Goal: Ask a question

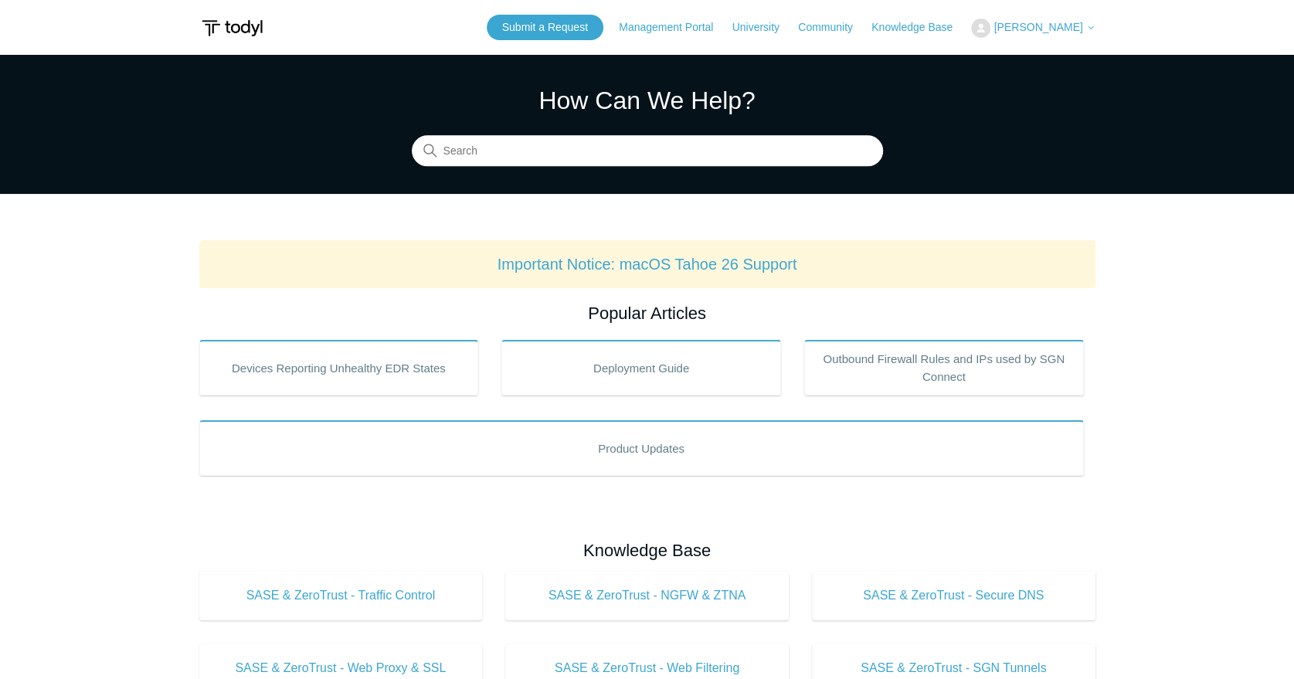
click at [1044, 32] on span "[PERSON_NAME]" at bounding box center [1038, 27] width 89 height 12
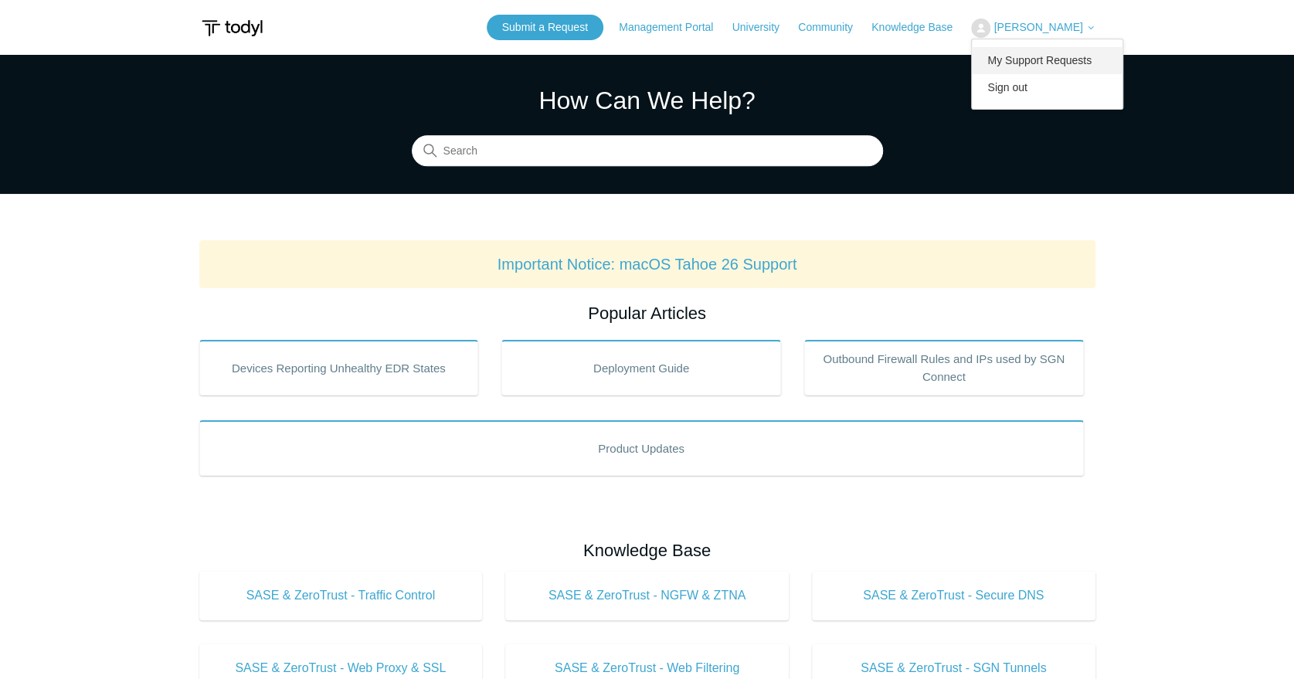
click at [1048, 59] on link "My Support Requests" at bounding box center [1047, 60] width 151 height 27
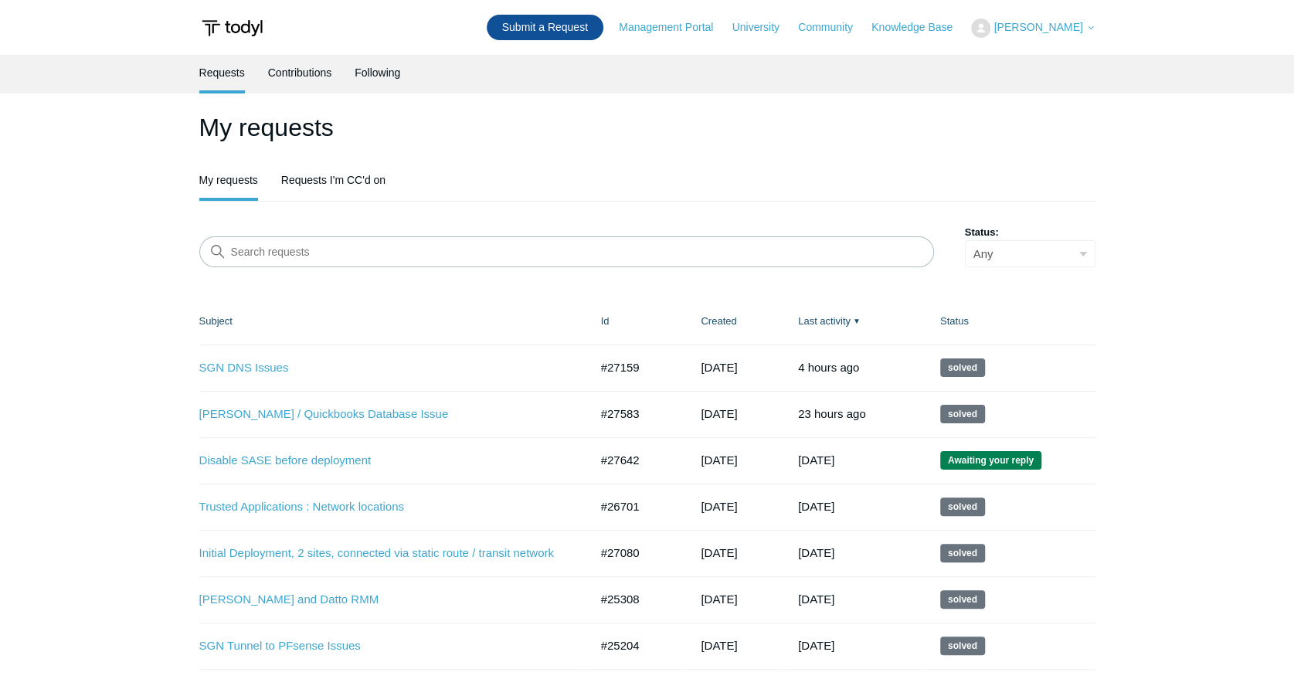
click at [570, 32] on link "Submit a Request" at bounding box center [545, 27] width 117 height 25
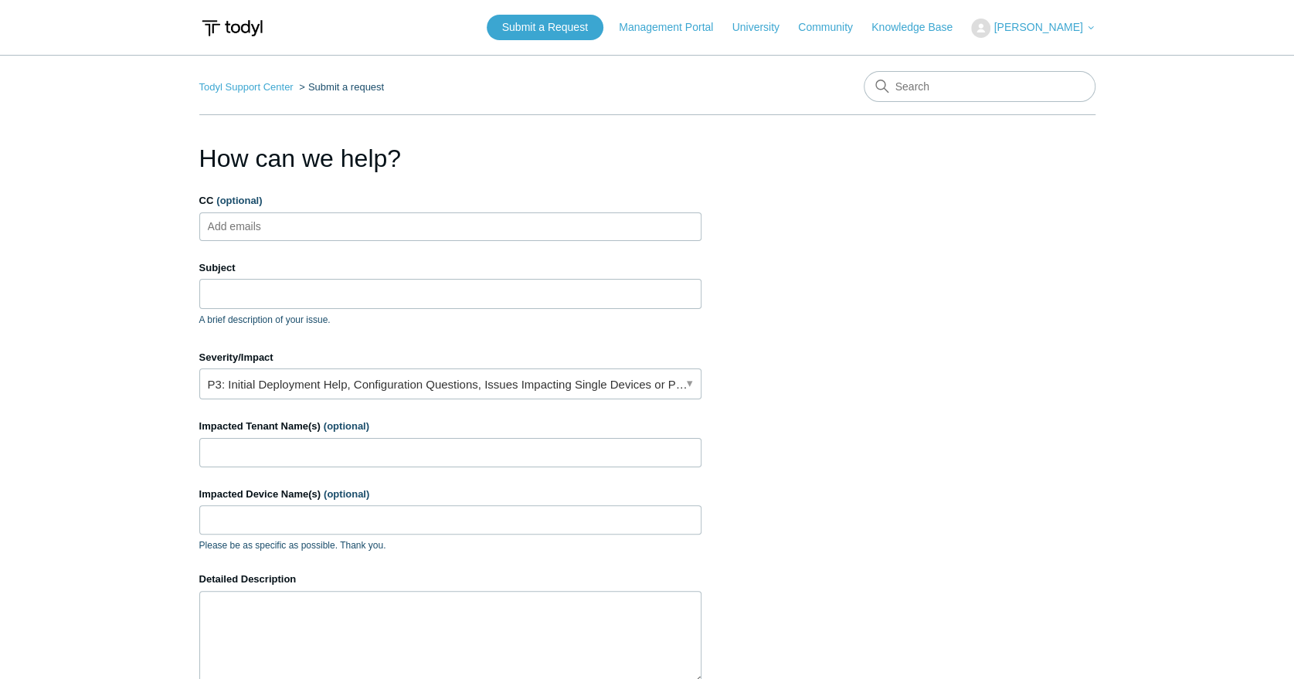
click at [346, 309] on div "Subject A brief description of your issue." at bounding box center [450, 293] width 502 height 66
click at [352, 294] on input "Subject" at bounding box center [450, 293] width 502 height 29
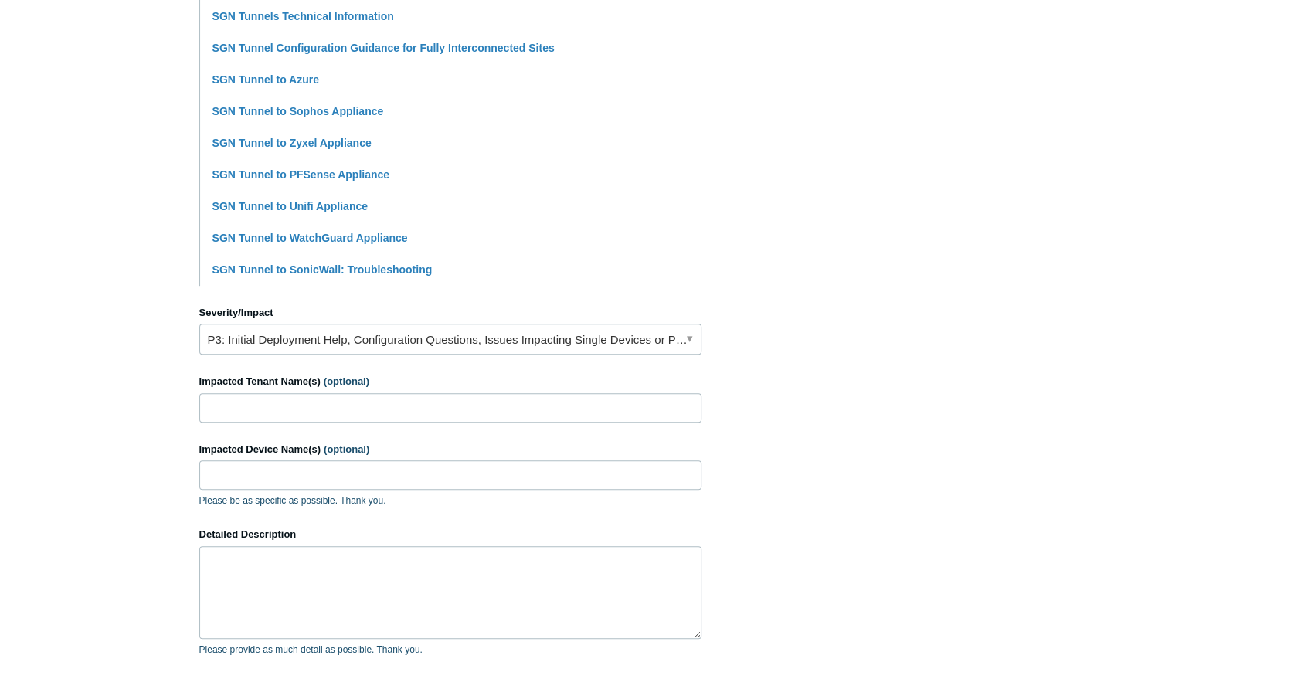
scroll to position [429, 0]
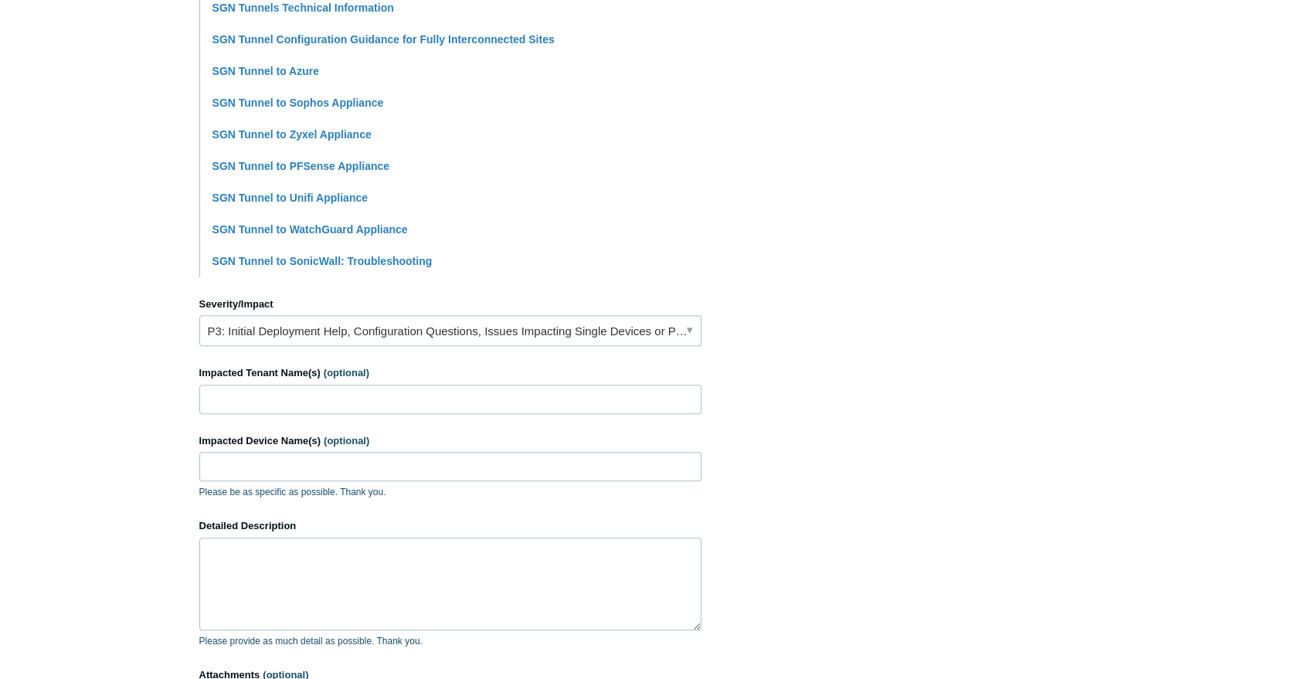
type input "SGN Tunnel Questions"
click at [530, 408] on input "Impacted Tenant Name(s) (optional)" at bounding box center [450, 399] width 502 height 29
type input "[US_STATE] Association for Local Public Health"
type input "laptopb"
click at [318, 600] on textarea "Detailed Description" at bounding box center [450, 584] width 502 height 93
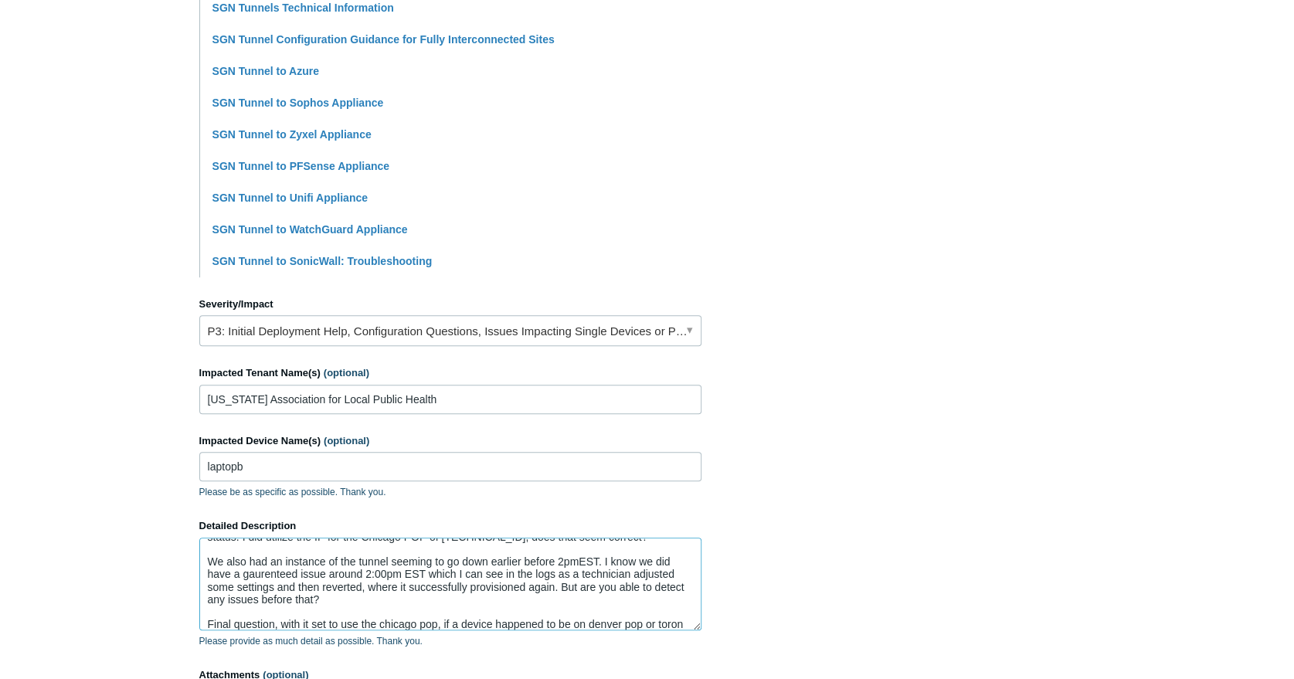
scroll to position [53, 0]
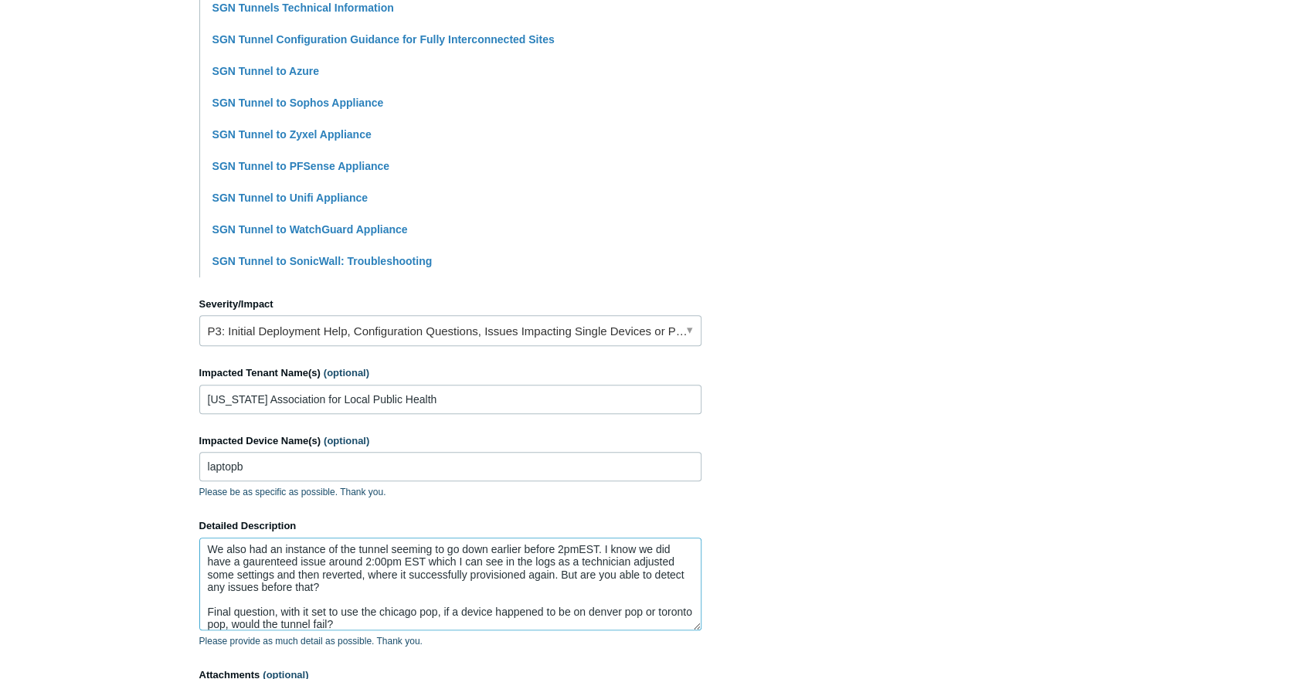
click at [301, 613] on textarea "I wanted to ask a few questions about a recent SGN Tunnel we configured to ensu…" at bounding box center [450, 584] width 502 height 93
click at [437, 623] on textarea "I wanted to ask a few questions about a recent SGN Tunnel we configured to ensu…" at bounding box center [450, 584] width 502 height 93
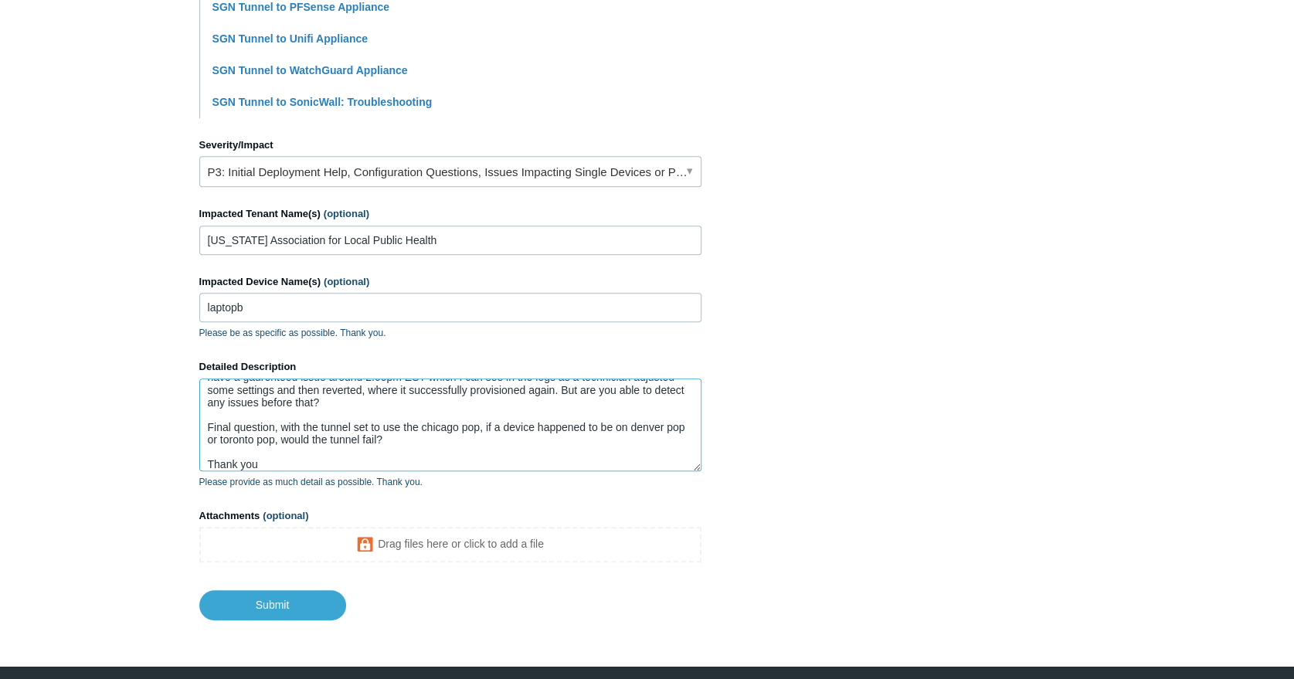
scroll to position [637, 0]
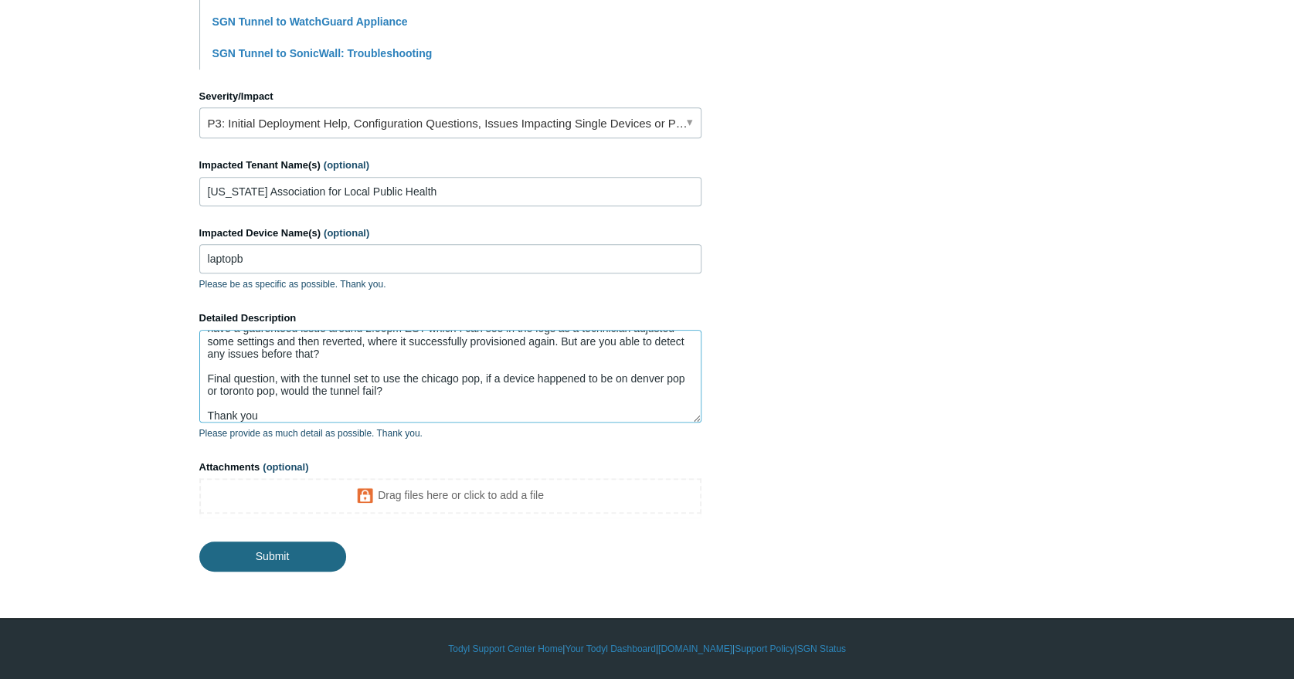
type textarea "I wanted to ask a few questions about a recent SGN Tunnel we configured to ensu…"
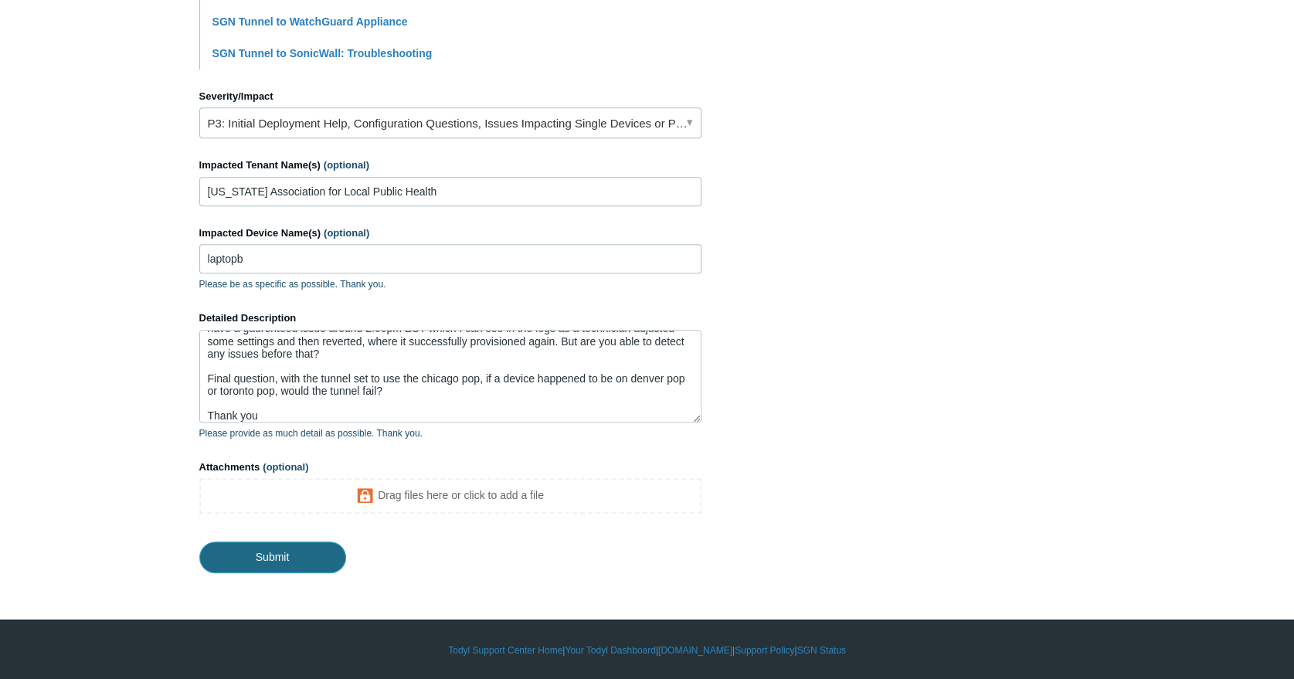
click at [272, 555] on input "Submit" at bounding box center [272, 557] width 147 height 31
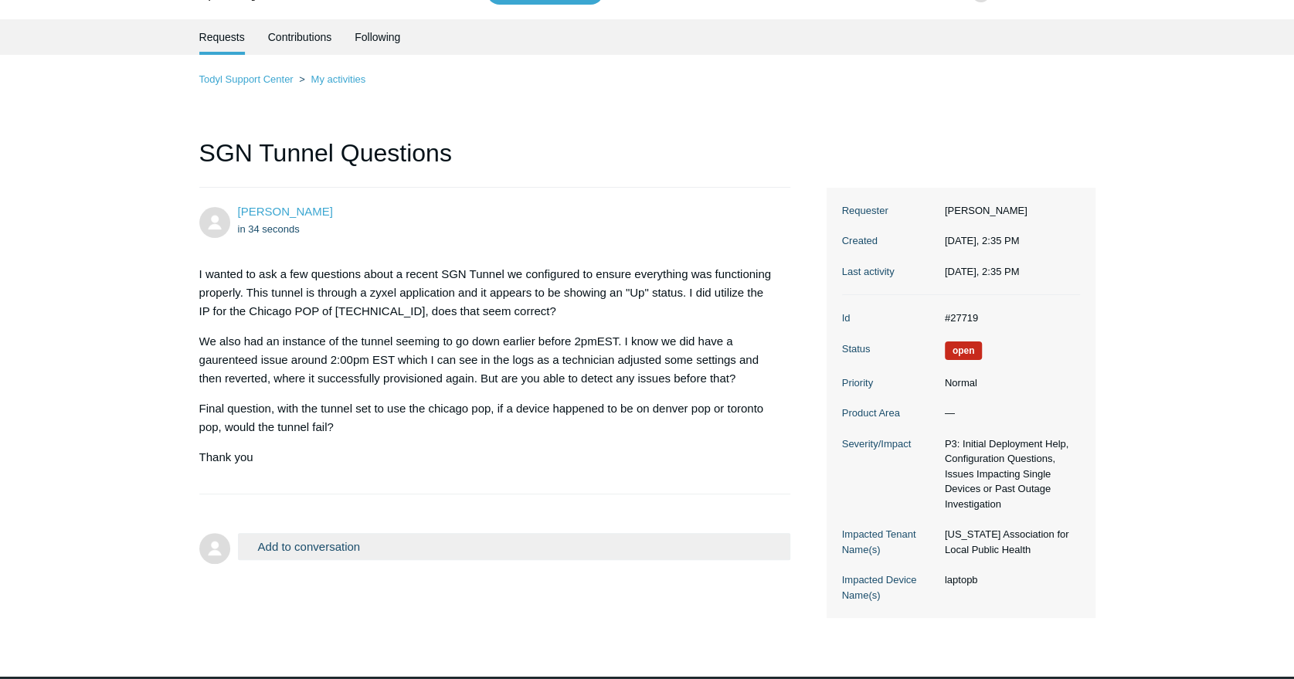
scroll to position [93, 0]
